Goal: Information Seeking & Learning: Find specific page/section

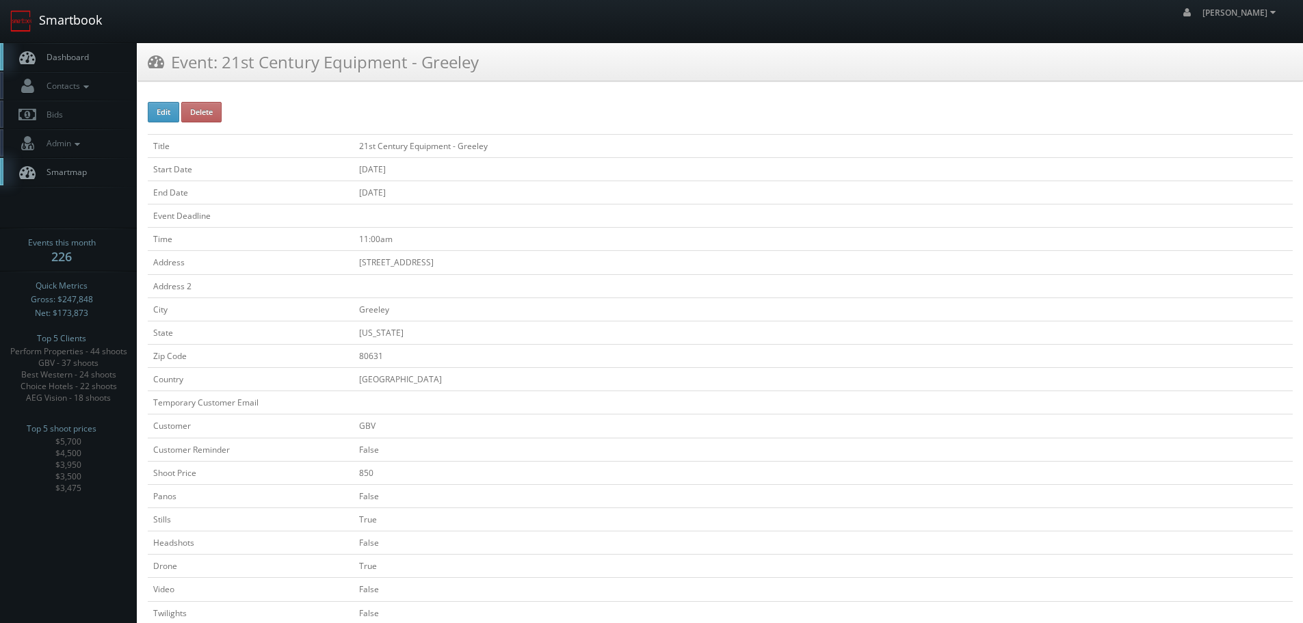
click at [95, 25] on link "Smartbook" at bounding box center [56, 21] width 112 height 42
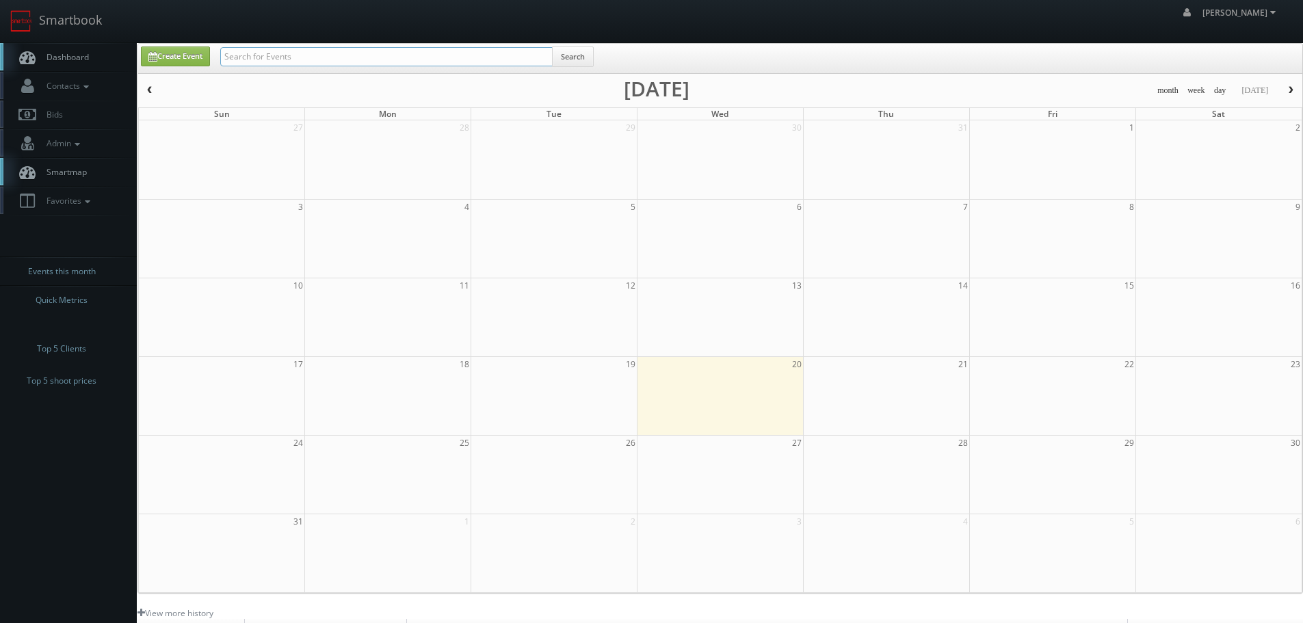
click at [470, 62] on input "text" at bounding box center [386, 56] width 333 height 19
type input "21st"
